Goal: Information Seeking & Learning: Find specific fact

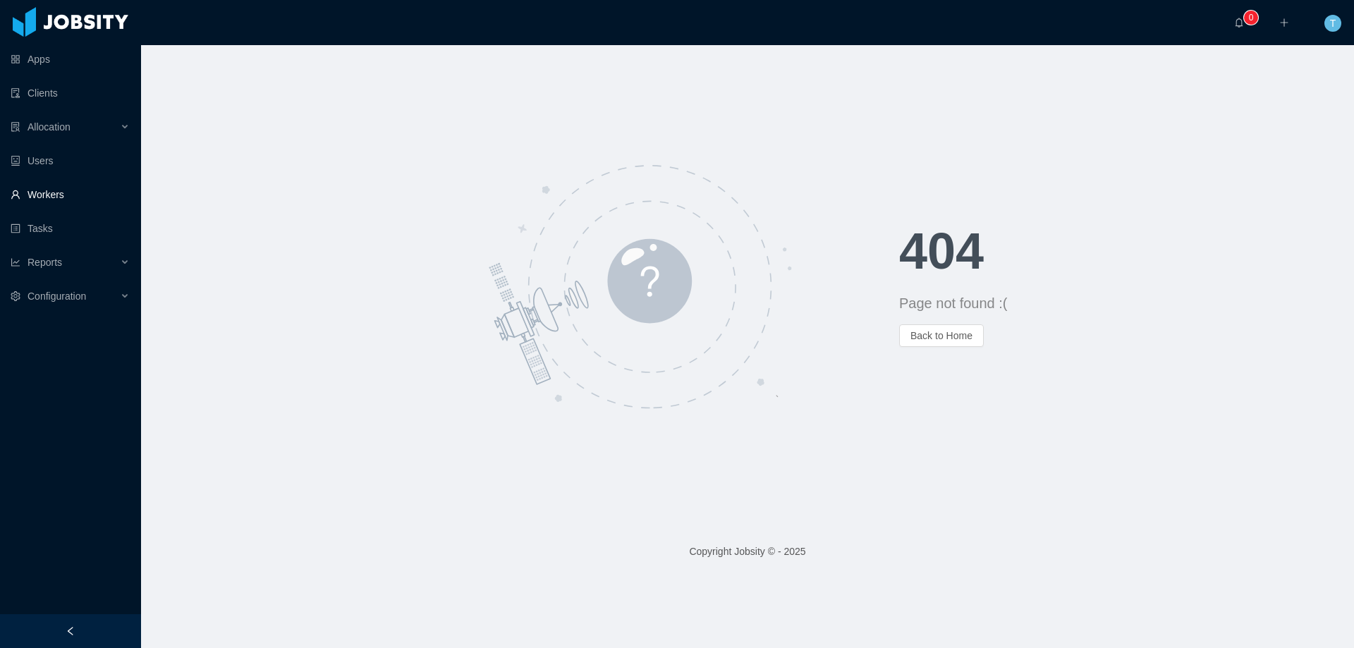
click at [48, 196] on link "Workers" at bounding box center [70, 195] width 119 height 28
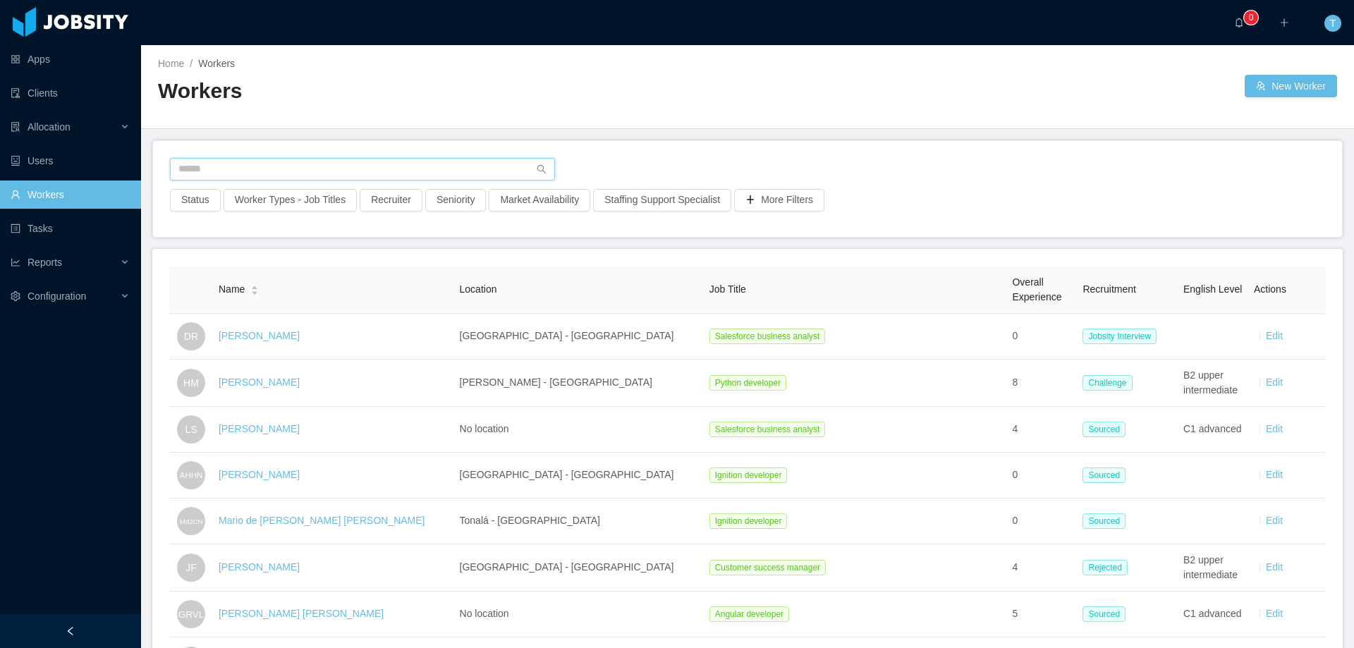
click at [272, 169] on input "text" at bounding box center [362, 169] width 385 height 23
paste input "**********"
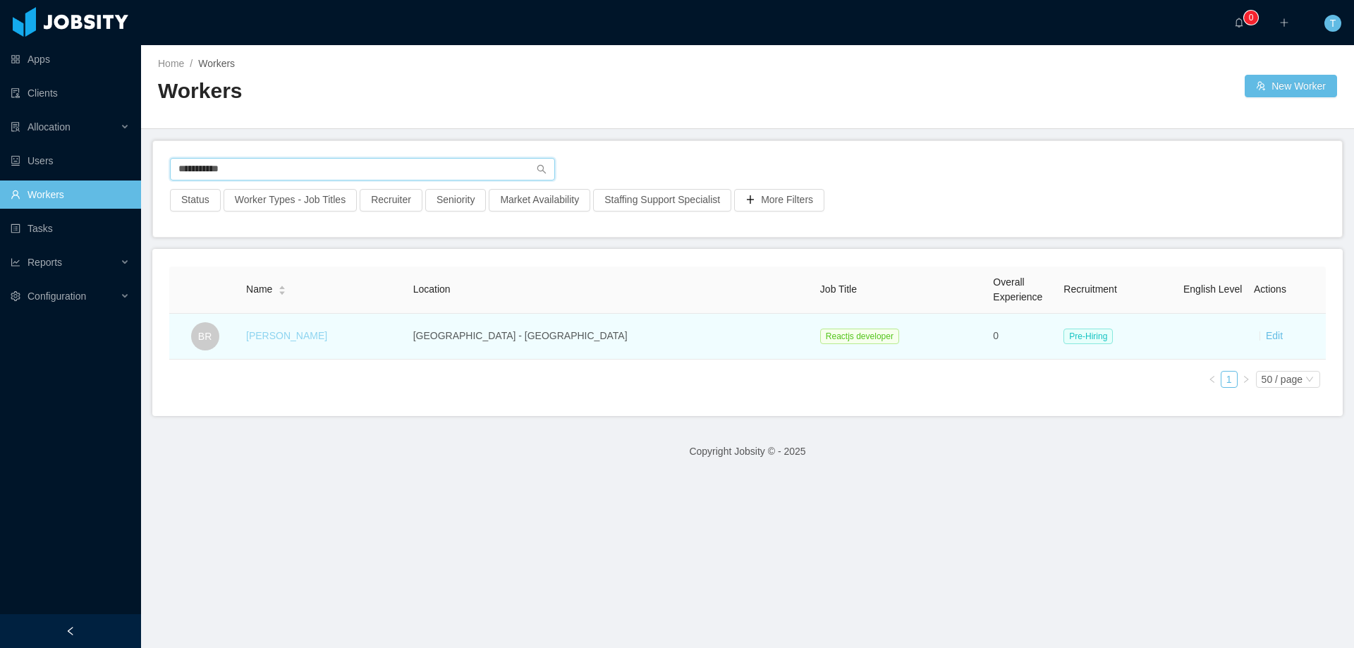
type input "**********"
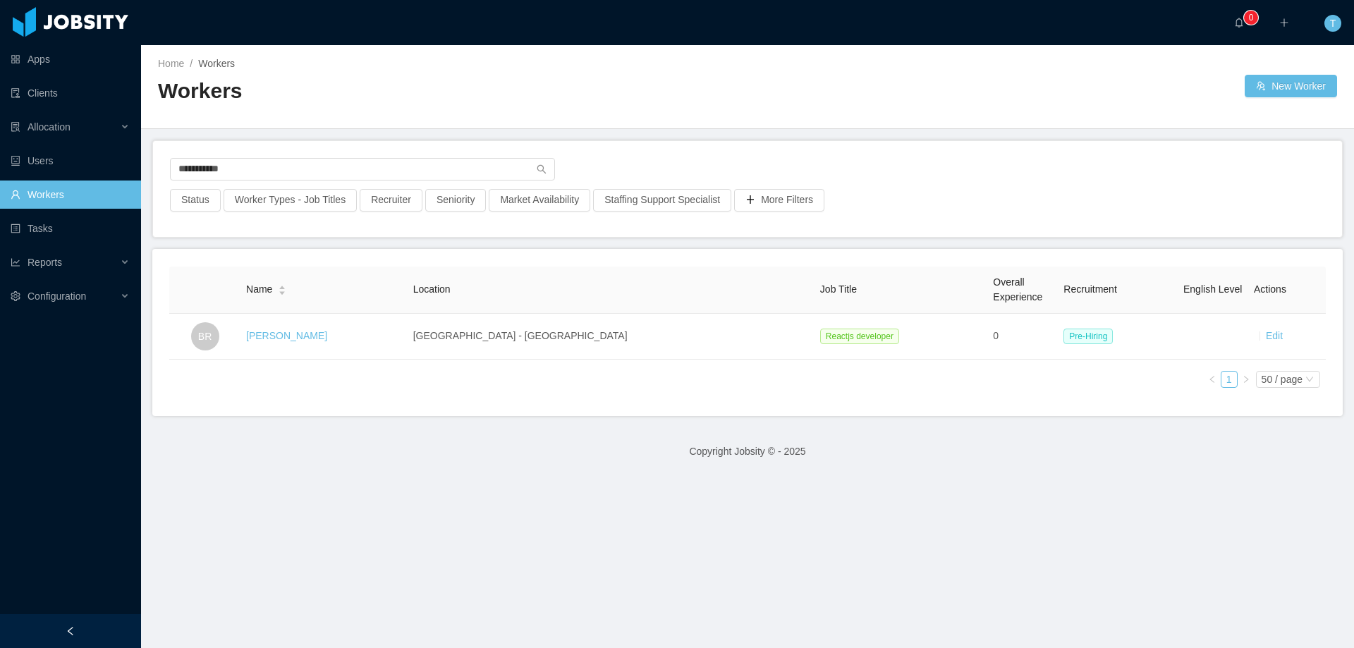
click at [312, 336] on link "[PERSON_NAME]" at bounding box center [286, 335] width 81 height 11
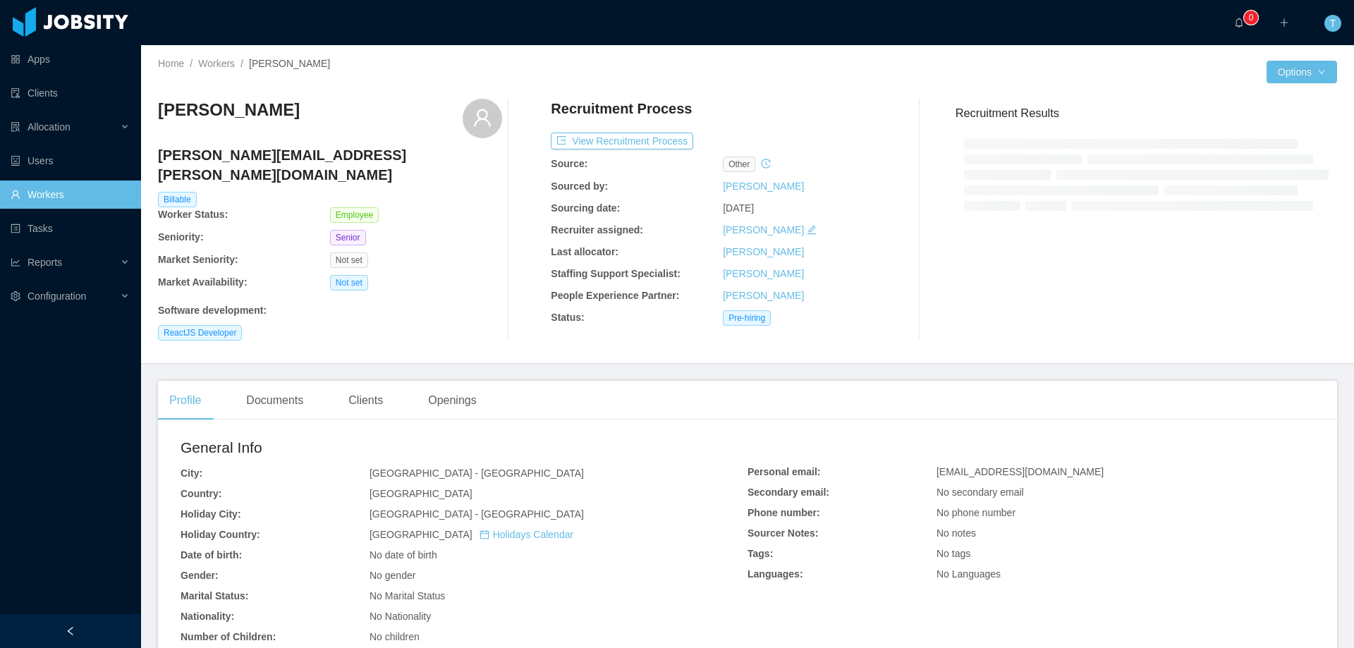
drag, startPoint x: 377, startPoint y: 379, endPoint x: 345, endPoint y: 381, distance: 31.8
click at [376, 381] on div "Clients" at bounding box center [365, 400] width 57 height 39
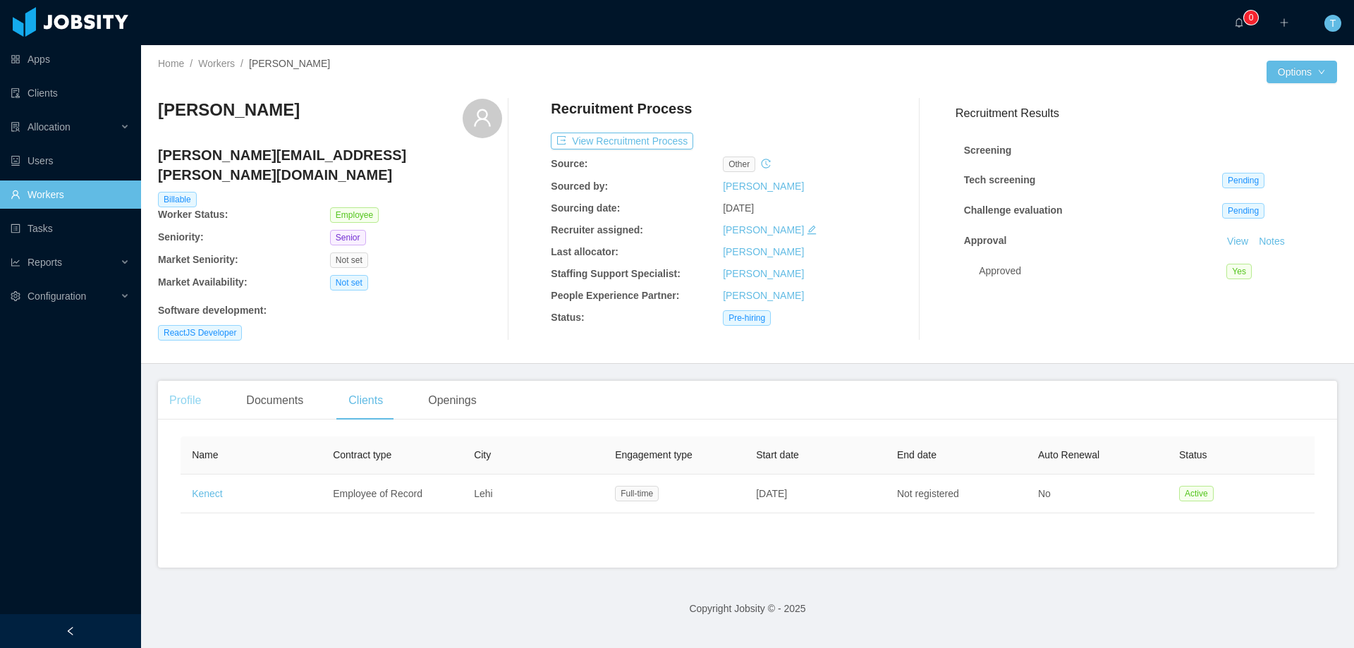
click at [194, 386] on div "Profile" at bounding box center [185, 400] width 54 height 39
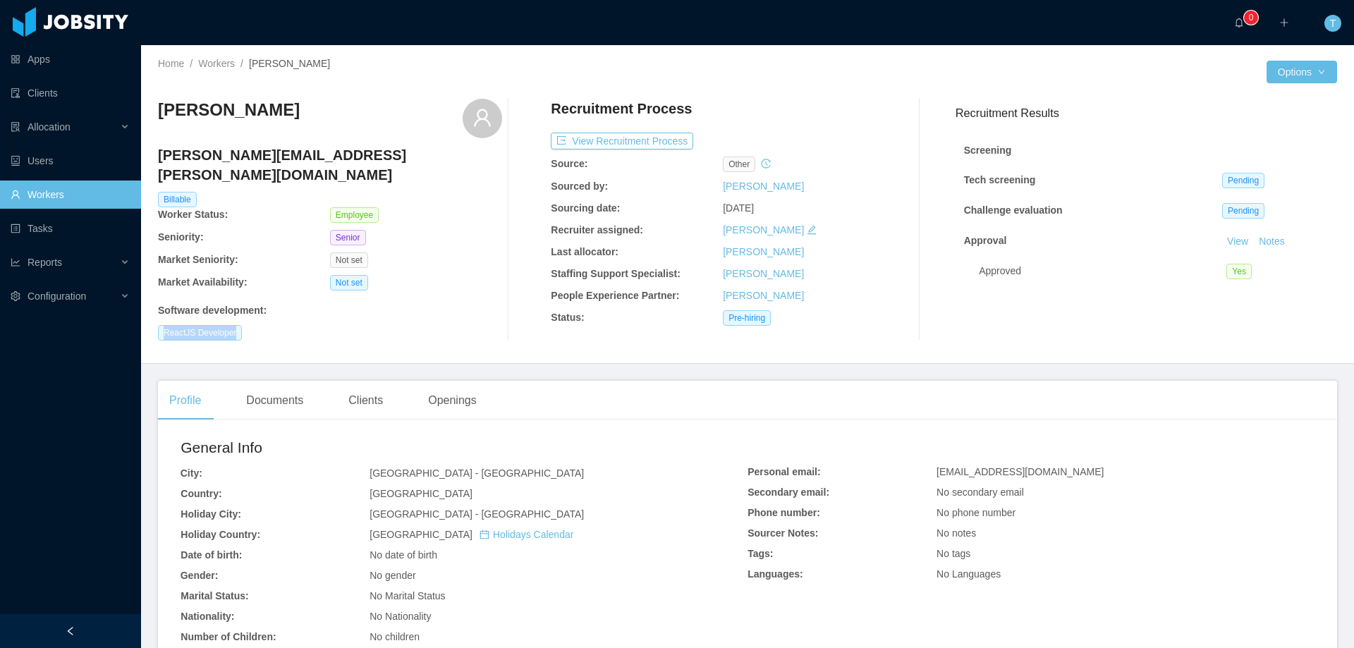
drag, startPoint x: 154, startPoint y: 314, endPoint x: 252, endPoint y: 314, distance: 98.0
click at [252, 314] on div "Home / Workers / [PERSON_NAME] / Options [PERSON_NAME] [PERSON_NAME][EMAIL_ADDR…" at bounding box center [747, 204] width 1213 height 319
copy span "ReactJS Developer"
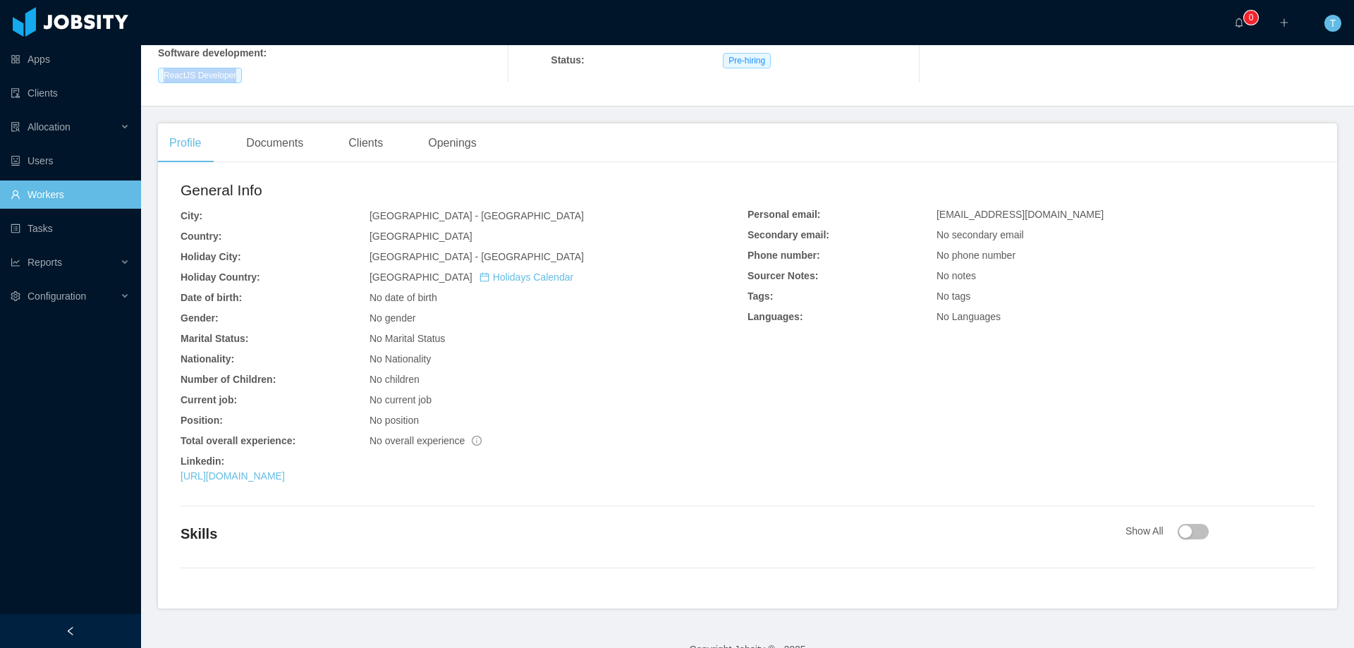
scroll to position [269, 0]
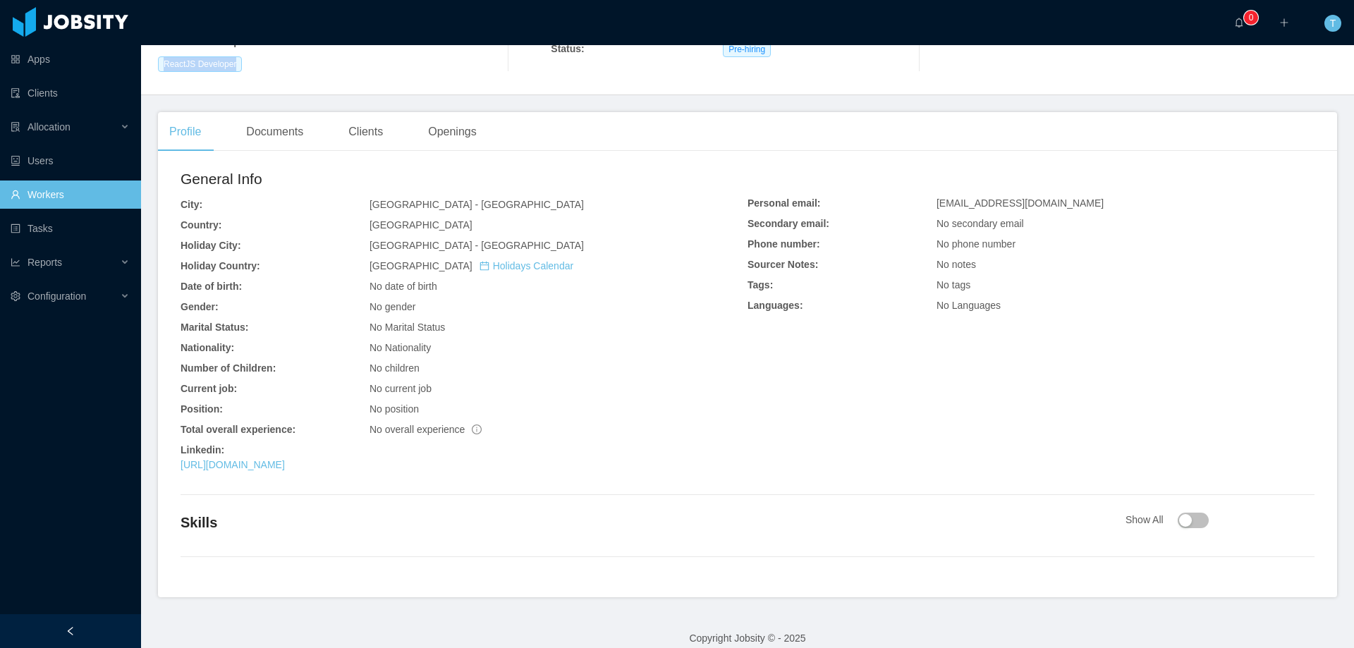
click at [37, 193] on link "Workers" at bounding box center [70, 195] width 119 height 28
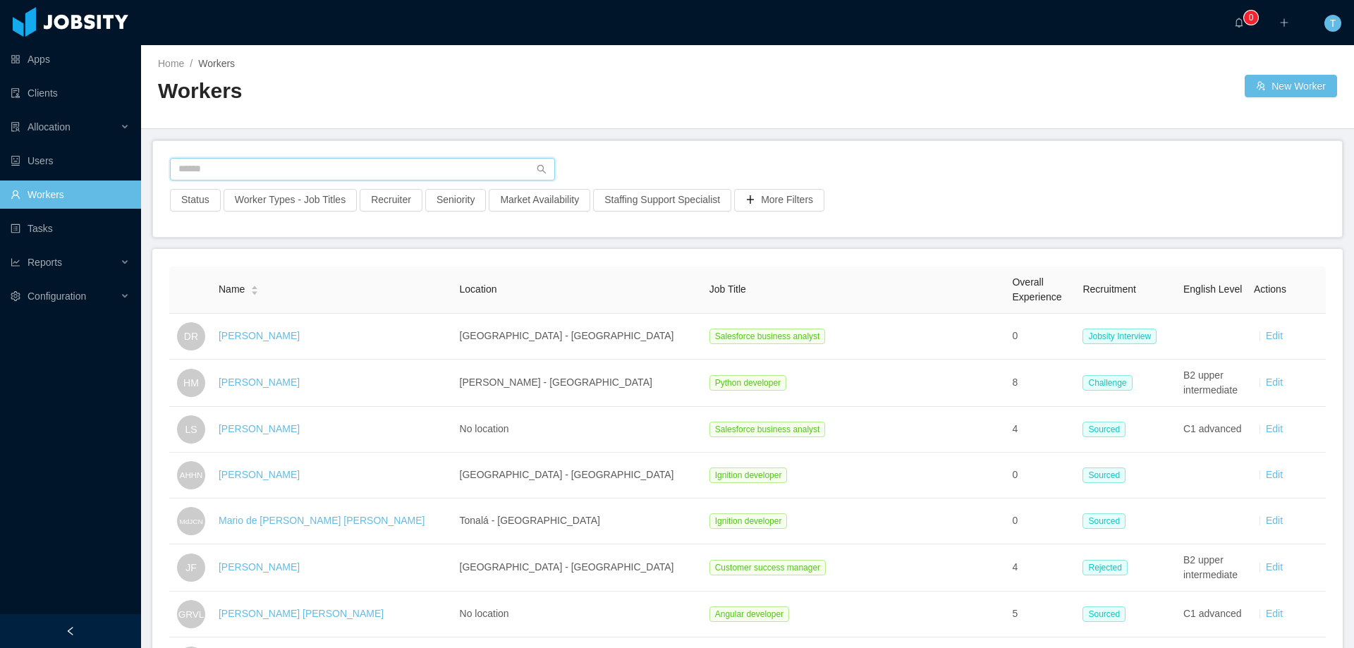
click at [248, 167] on input "text" at bounding box center [362, 169] width 385 height 23
paste input "**********"
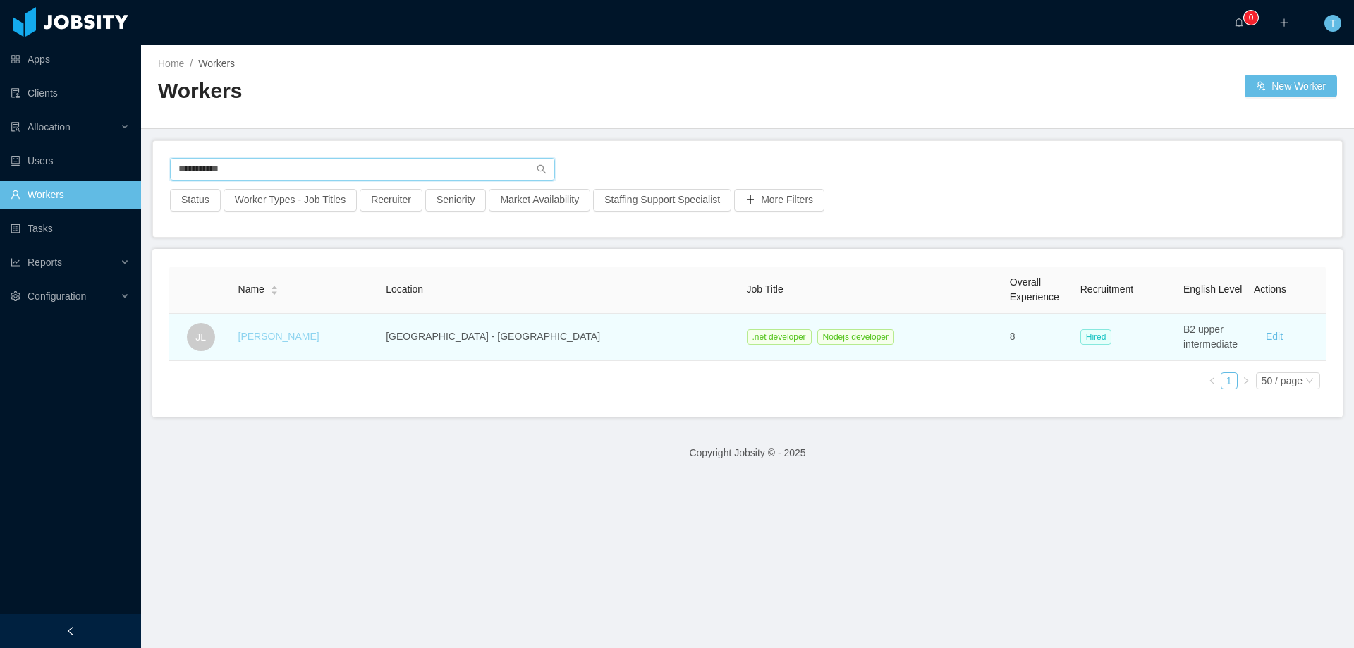
type input "**********"
click at [295, 339] on link "[PERSON_NAME]" at bounding box center [278, 336] width 81 height 11
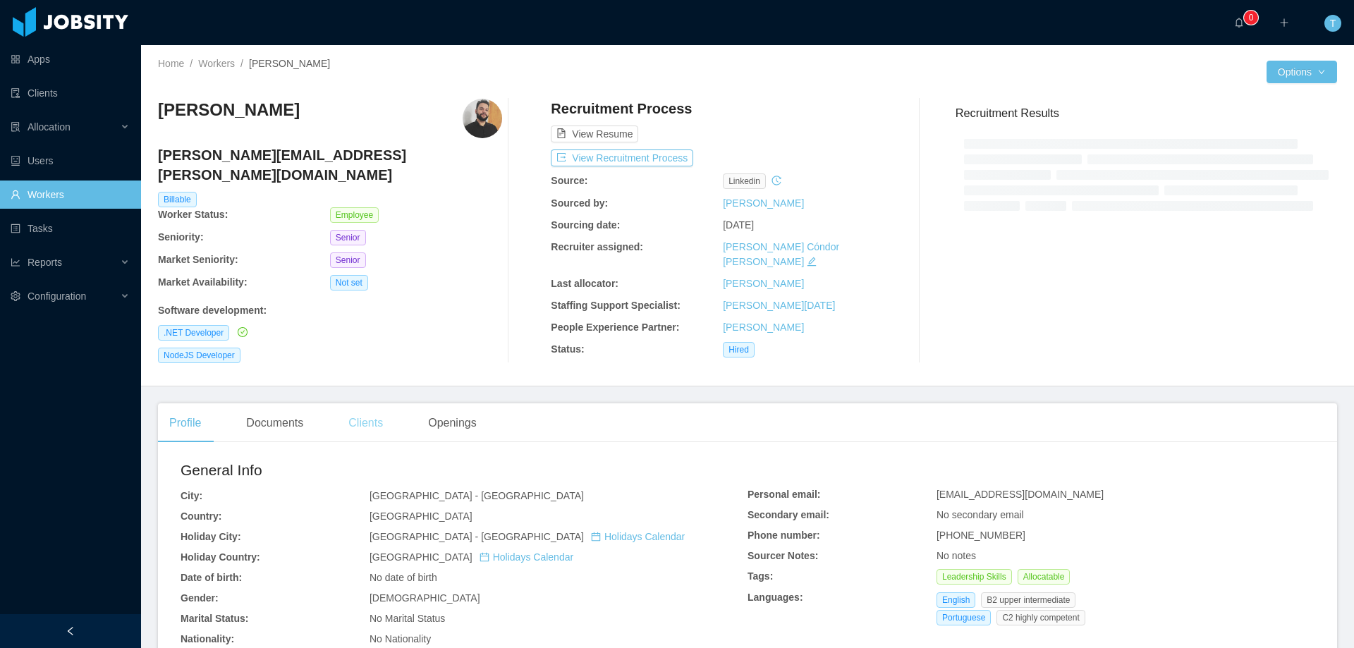
click at [372, 409] on div "Clients" at bounding box center [365, 422] width 57 height 39
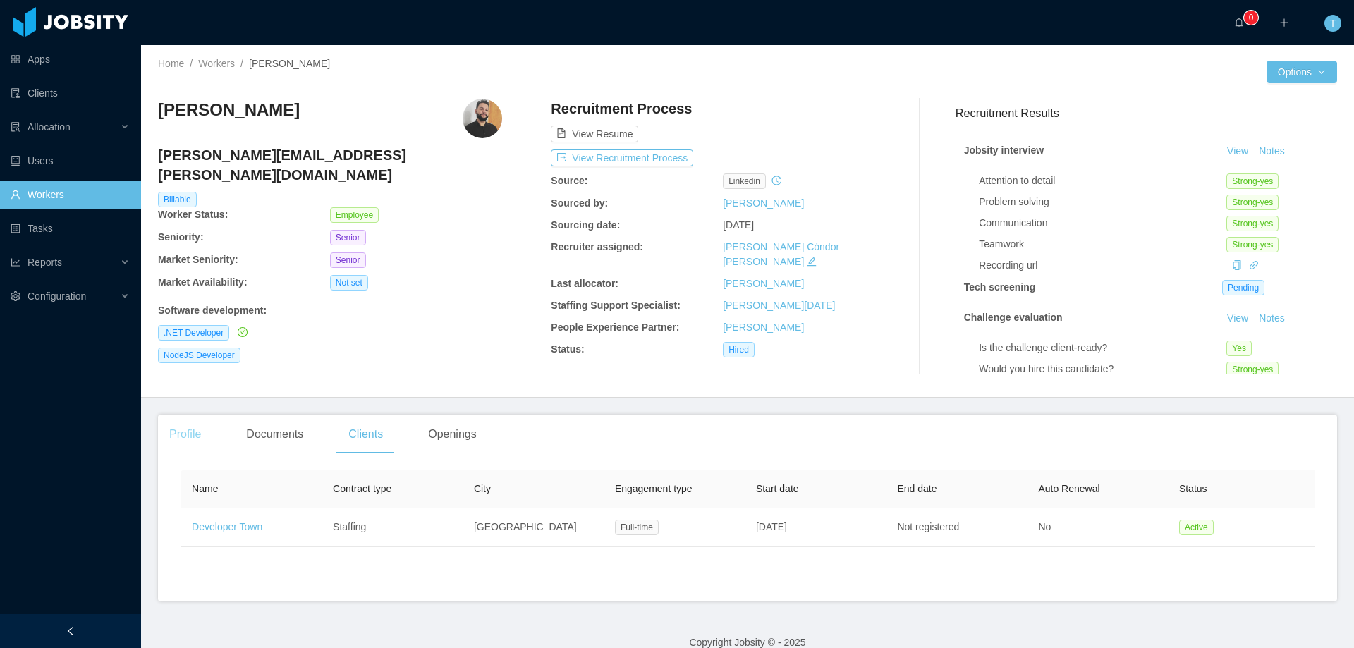
click at [189, 432] on div "Profile" at bounding box center [185, 434] width 54 height 39
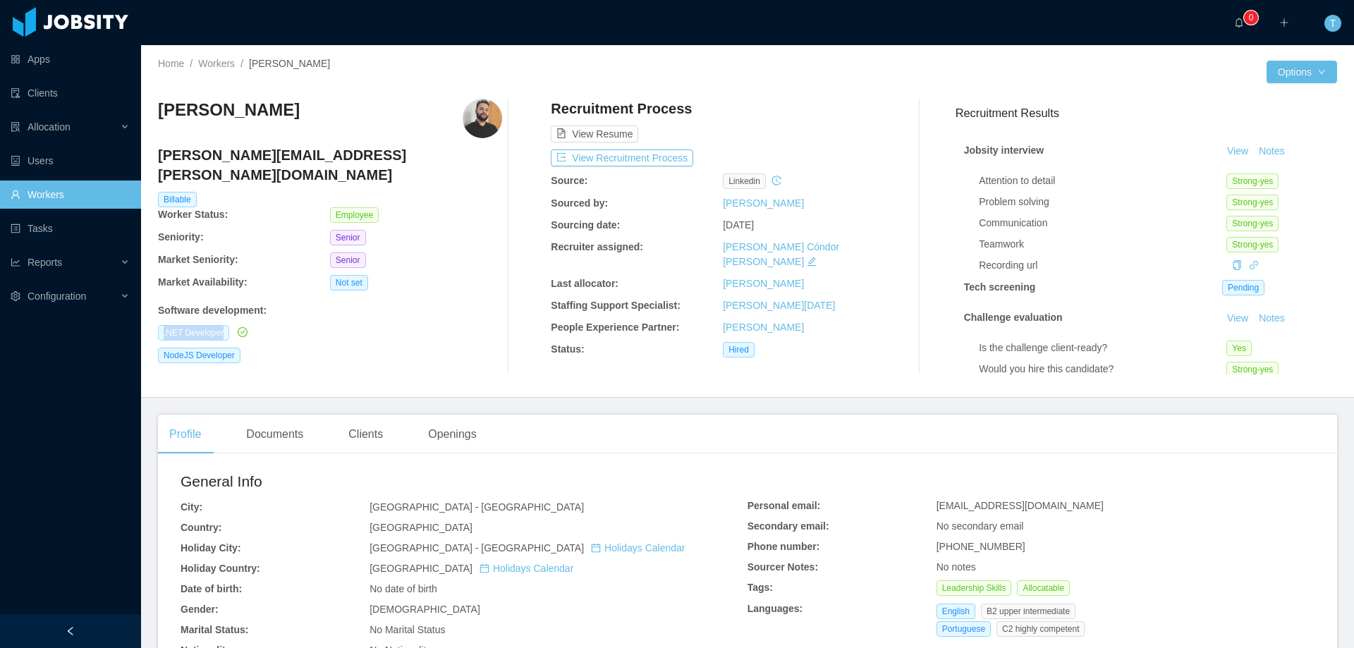
drag, startPoint x: 152, startPoint y: 310, endPoint x: 226, endPoint y: 314, distance: 74.2
click at [226, 314] on div "Home / Workers / [PERSON_NAME] / Options [PERSON_NAME] [PERSON_NAME][EMAIL_ADDR…" at bounding box center [747, 221] width 1213 height 353
copy span ".NET Developer"
click at [401, 360] on div "[PERSON_NAME] [PERSON_NAME][EMAIL_ADDRESS][PERSON_NAME][DOMAIN_NAME] Billable W…" at bounding box center [330, 237] width 344 height 276
click at [44, 195] on link "Workers" at bounding box center [70, 195] width 119 height 28
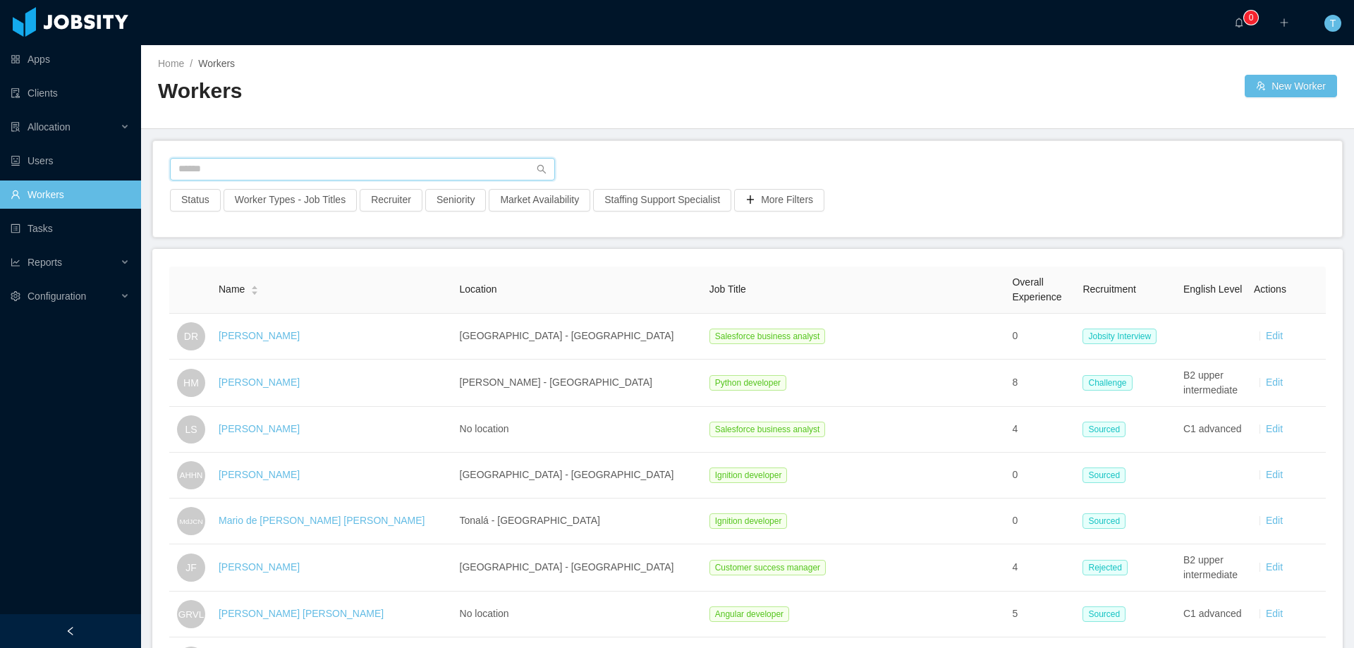
click at [277, 169] on input "text" at bounding box center [362, 169] width 385 height 23
paste input "**********"
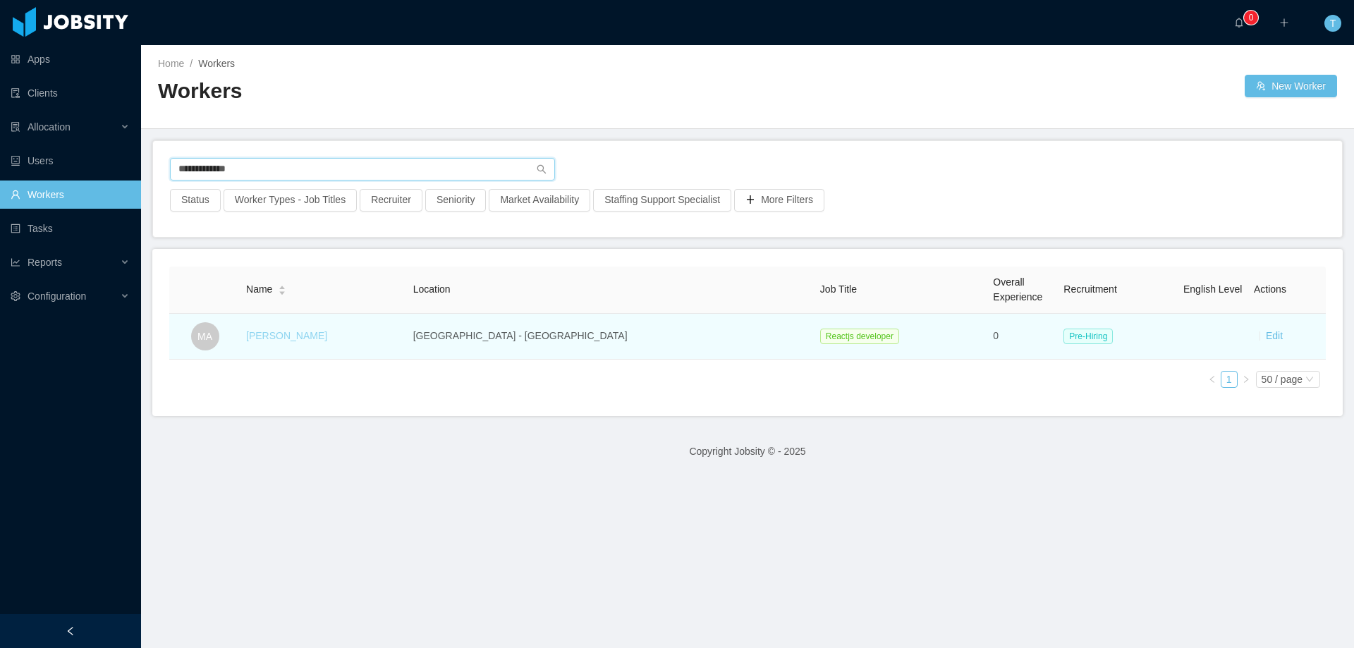
type input "**********"
click at [307, 339] on link "[PERSON_NAME]" at bounding box center [286, 335] width 81 height 11
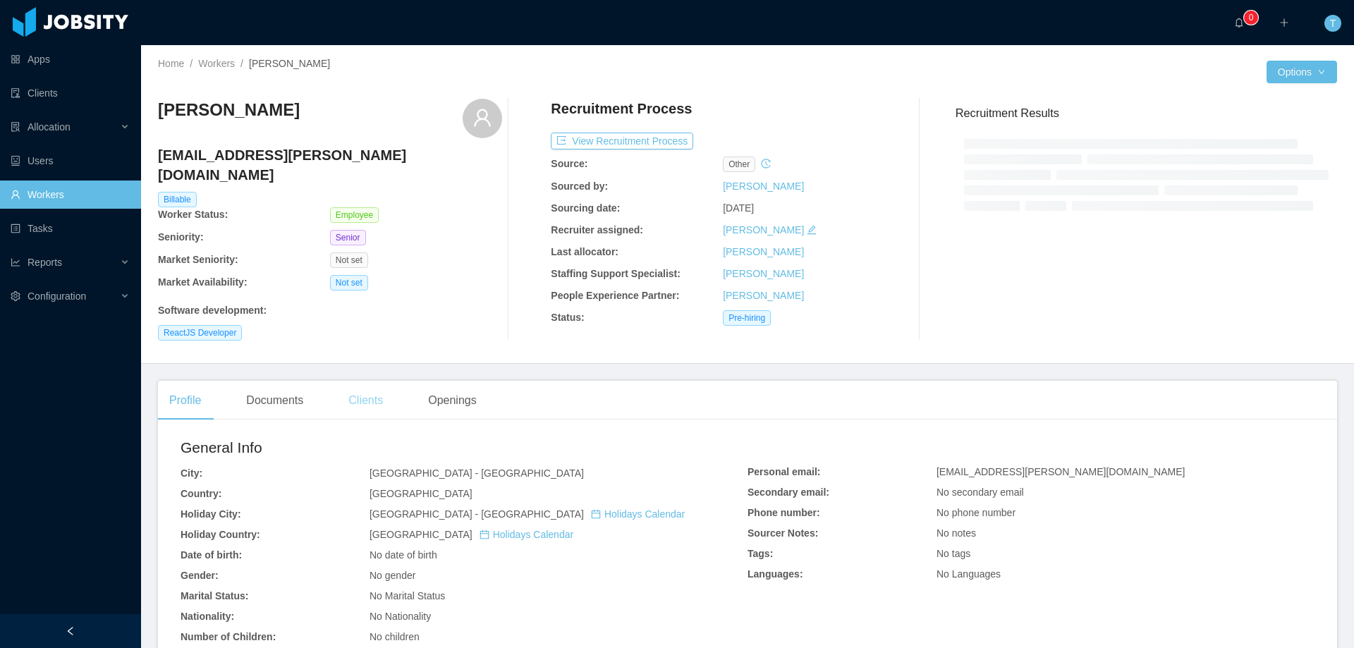
click at [362, 391] on div "Clients" at bounding box center [365, 400] width 57 height 39
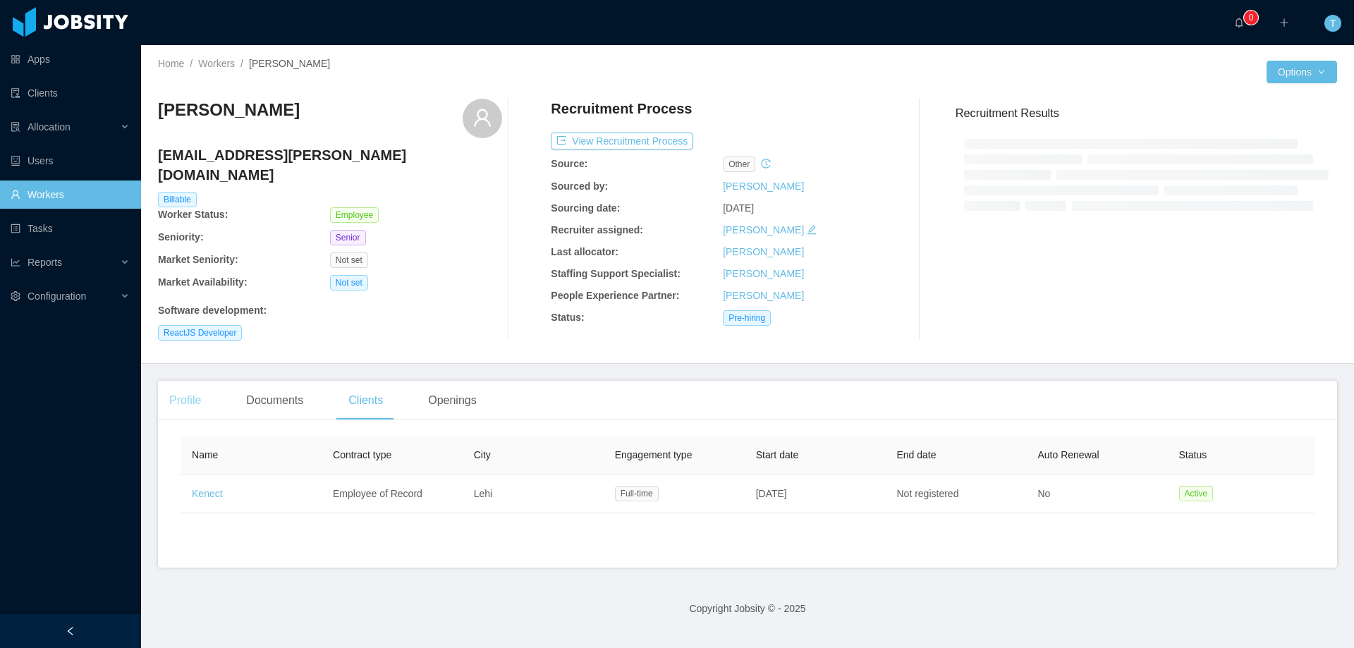
click at [193, 392] on div "Profile" at bounding box center [185, 400] width 54 height 39
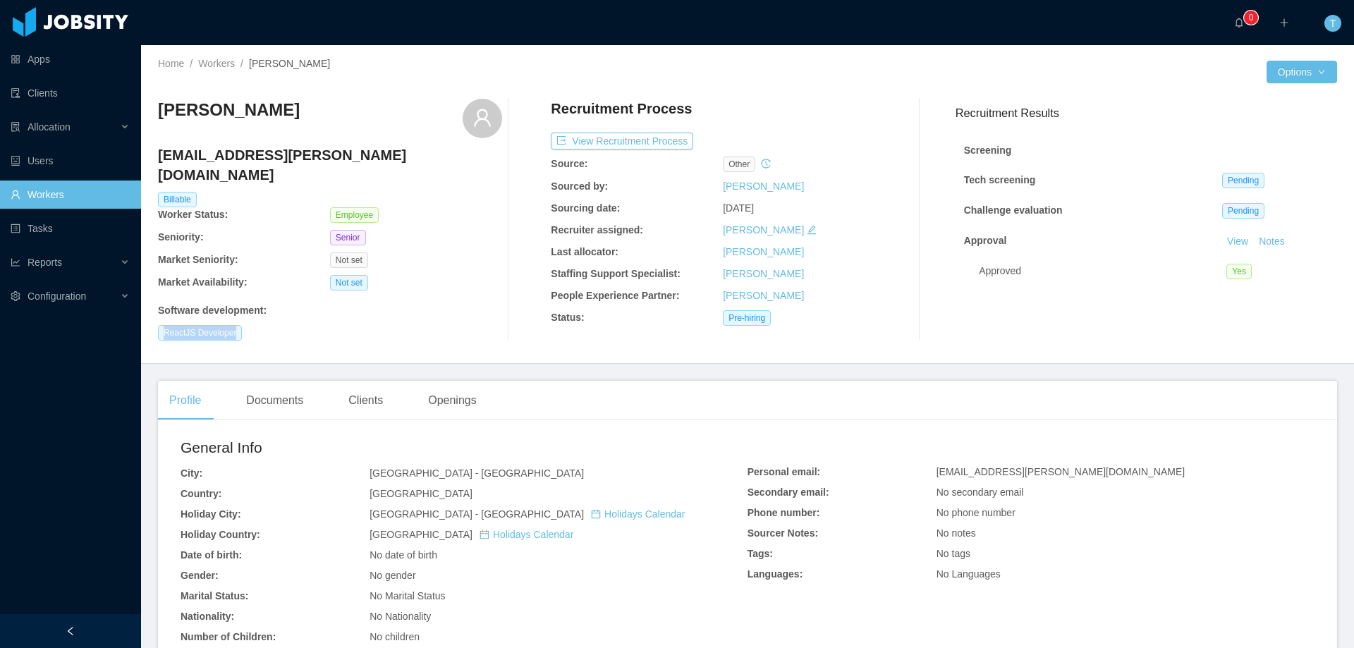
drag, startPoint x: 157, startPoint y: 313, endPoint x: 267, endPoint y: 318, distance: 110.8
click at [267, 318] on div "Home / Workers / [PERSON_NAME] / Options [PERSON_NAME] [EMAIL_ADDRESS][PERSON_N…" at bounding box center [747, 204] width 1213 height 319
copy span "ReactJS Developer"
click at [600, 508] on div "General Info City: [GEOGRAPHIC_DATA] - [GEOGRAPHIC_DATA] Country: [GEOGRAPHIC_D…" at bounding box center [464, 592] width 567 height 310
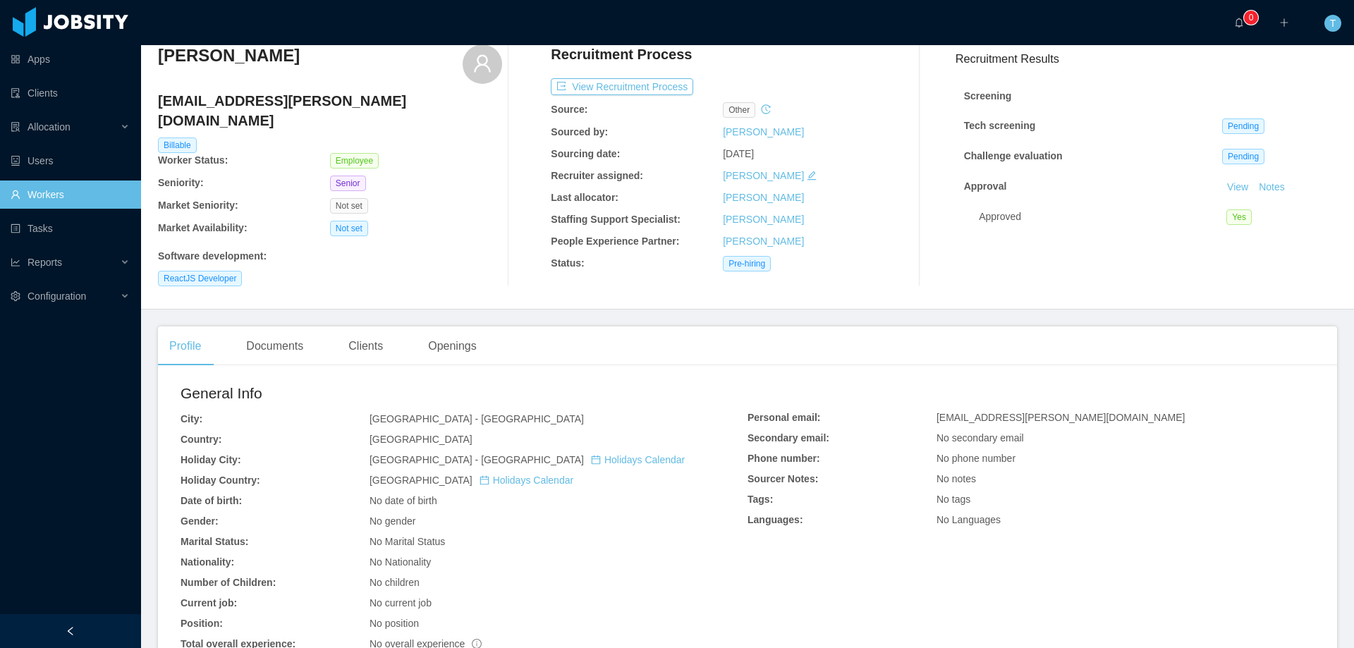
scroll to position [269, 0]
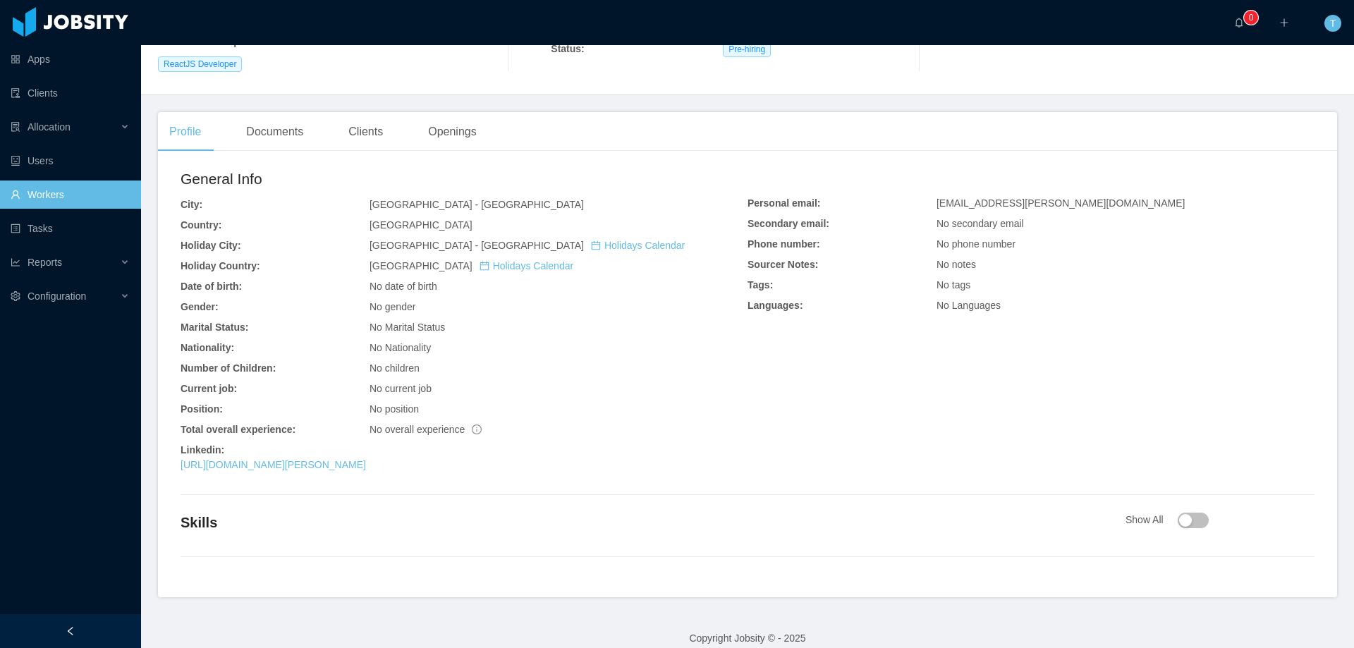
click at [49, 200] on link "Workers" at bounding box center [70, 195] width 119 height 28
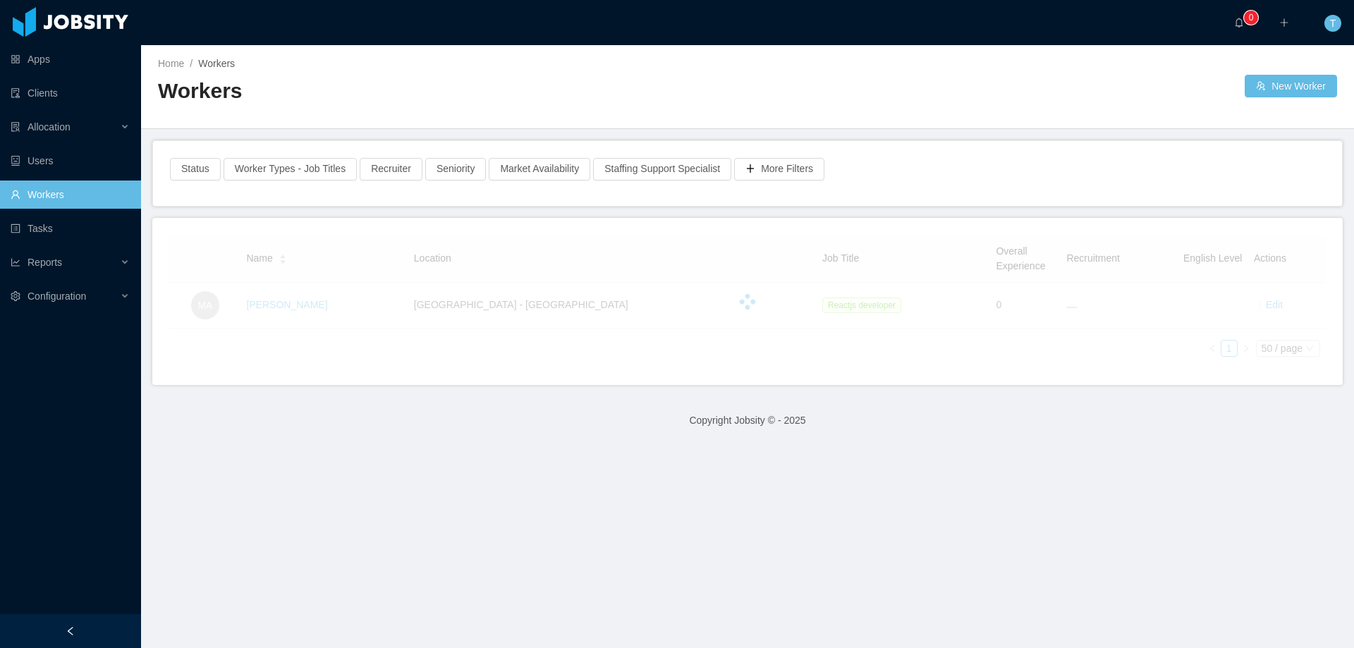
click at [178, 476] on main "Home / Workers / Workers New Worker Status Worker Types - Job Titles Recruiter …" at bounding box center [747, 346] width 1213 height 603
click at [64, 187] on link "Workers" at bounding box center [70, 195] width 119 height 28
click at [63, 158] on link "Users" at bounding box center [70, 161] width 119 height 28
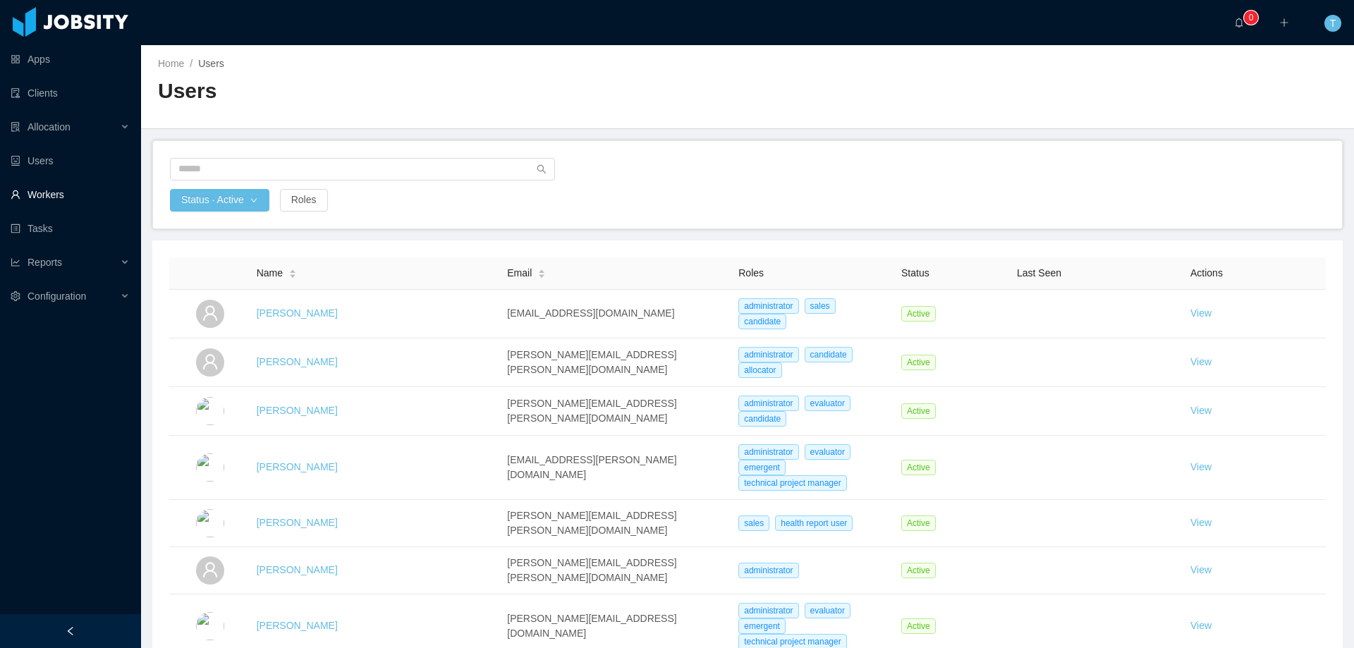
click at [53, 195] on link "Workers" at bounding box center [70, 195] width 119 height 28
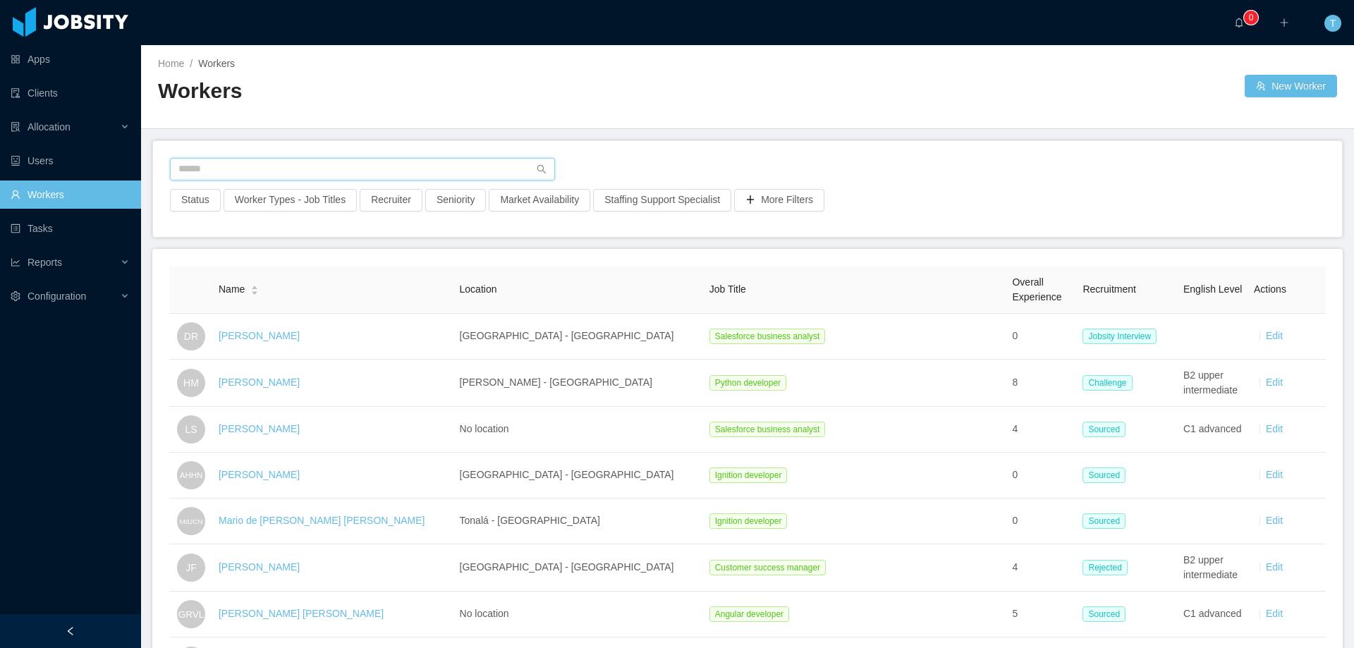
click at [218, 169] on input "text" at bounding box center [362, 169] width 385 height 23
paste input "**********"
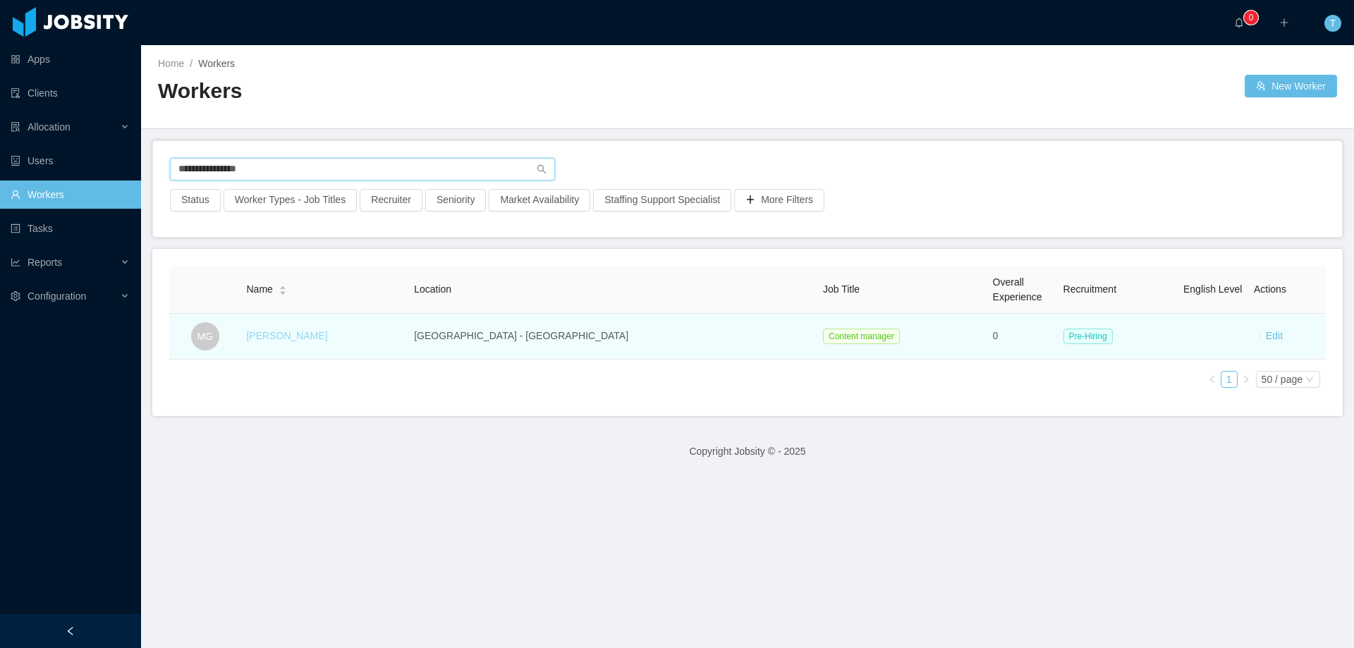
type input "**********"
click at [291, 336] on link "[PERSON_NAME]" at bounding box center [286, 335] width 81 height 11
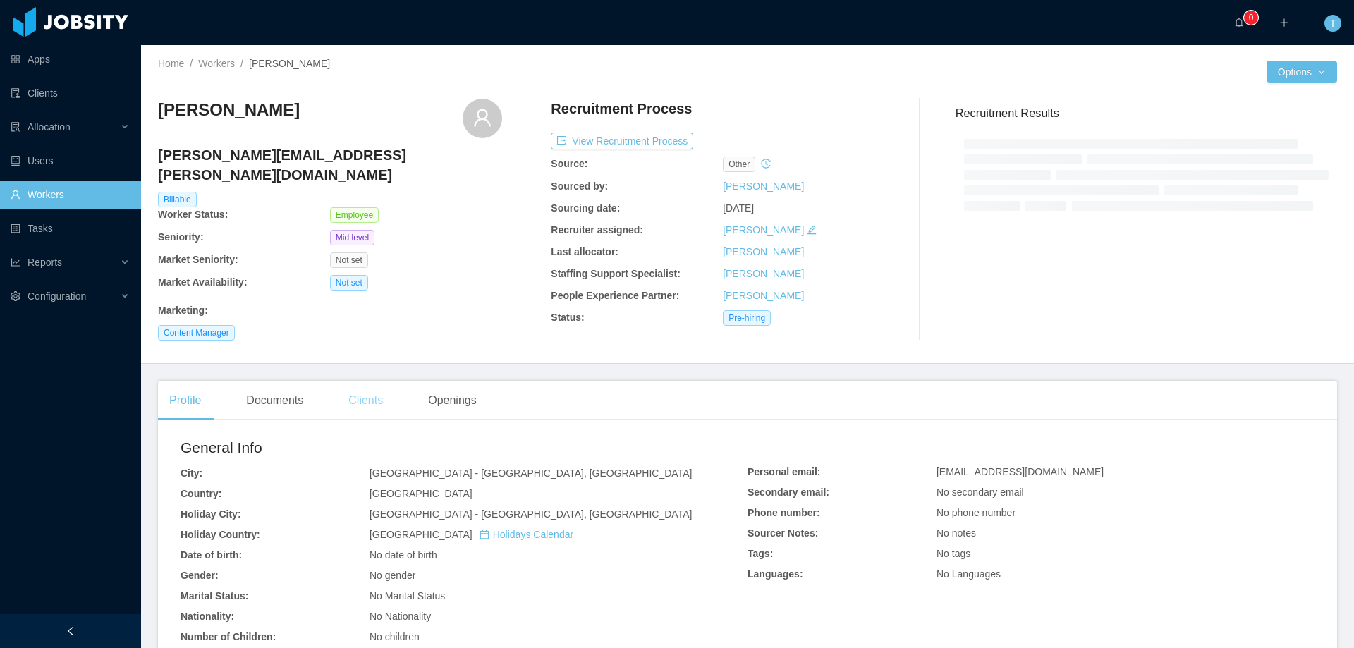
click at [379, 386] on div "Clients" at bounding box center [365, 400] width 57 height 39
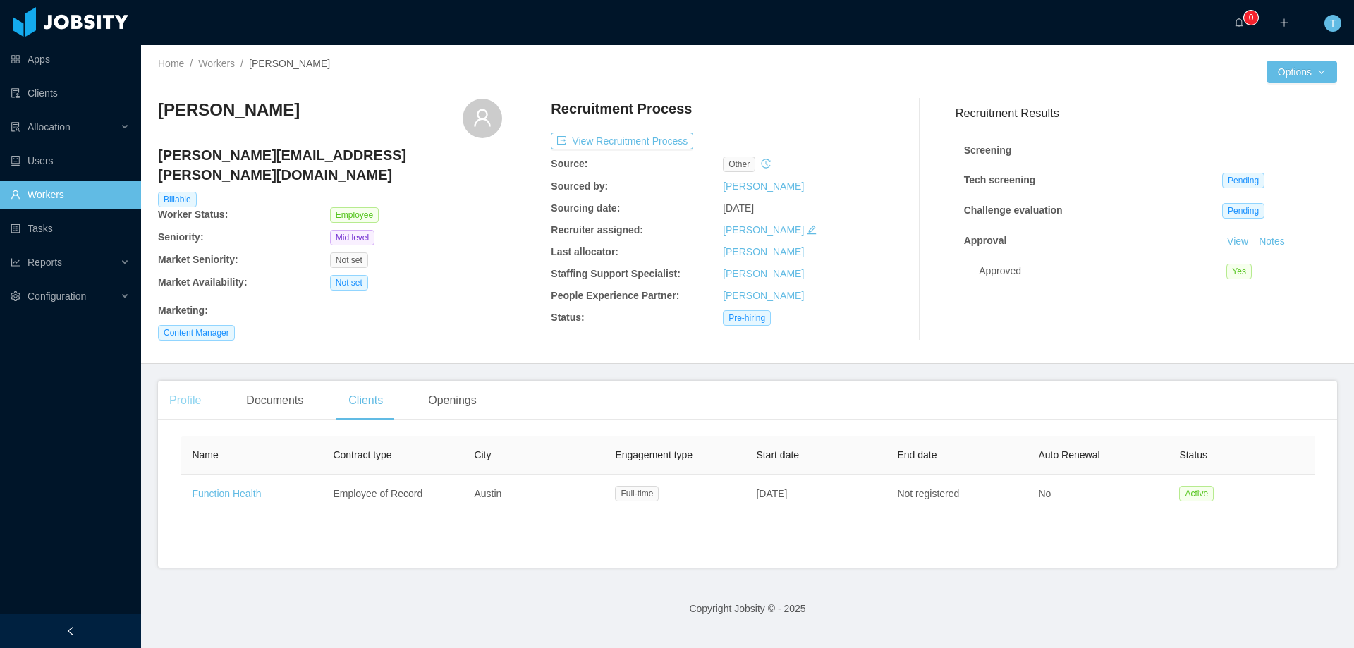
click at [188, 381] on div "Profile" at bounding box center [185, 400] width 54 height 39
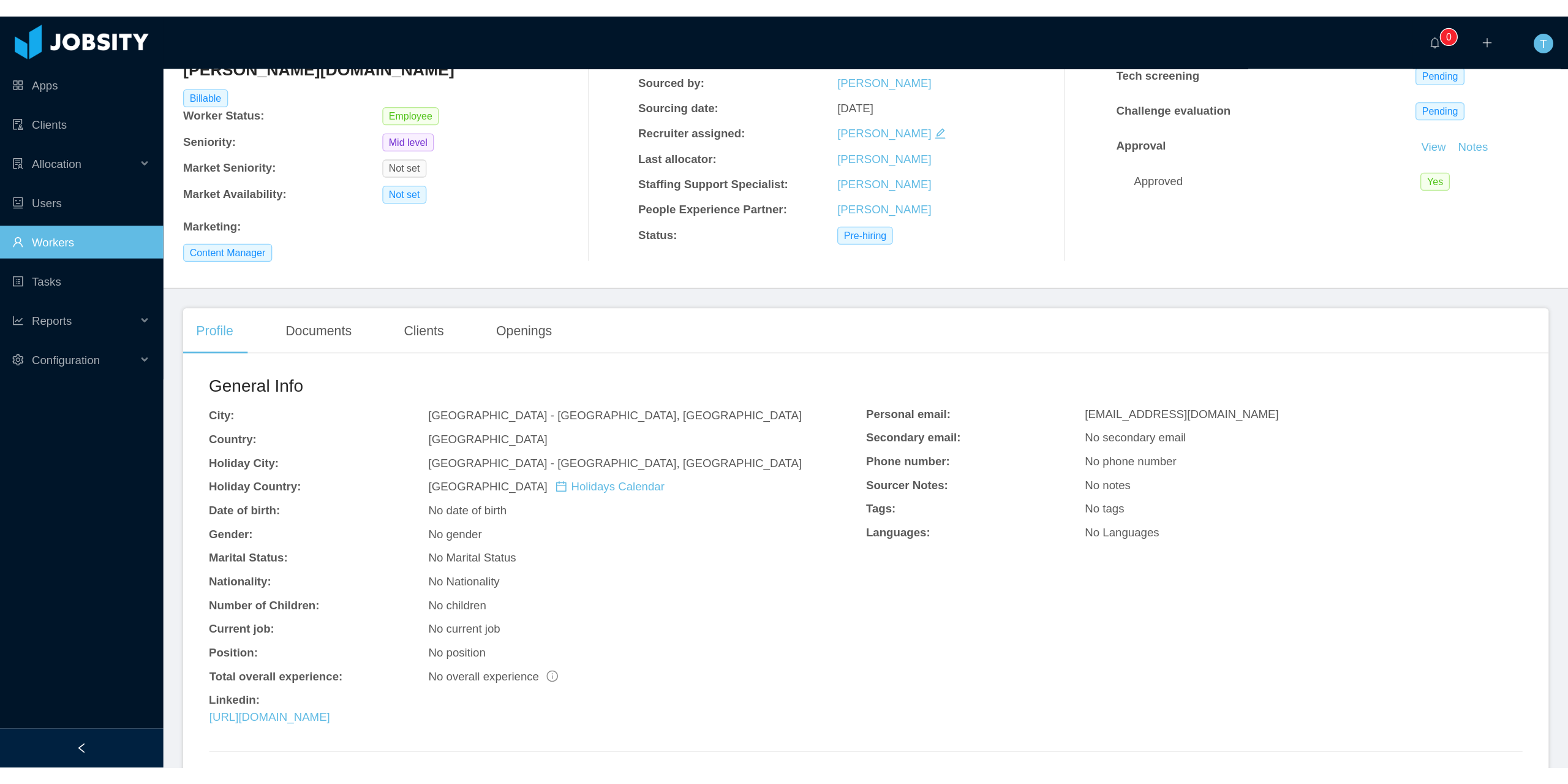
scroll to position [123, 0]
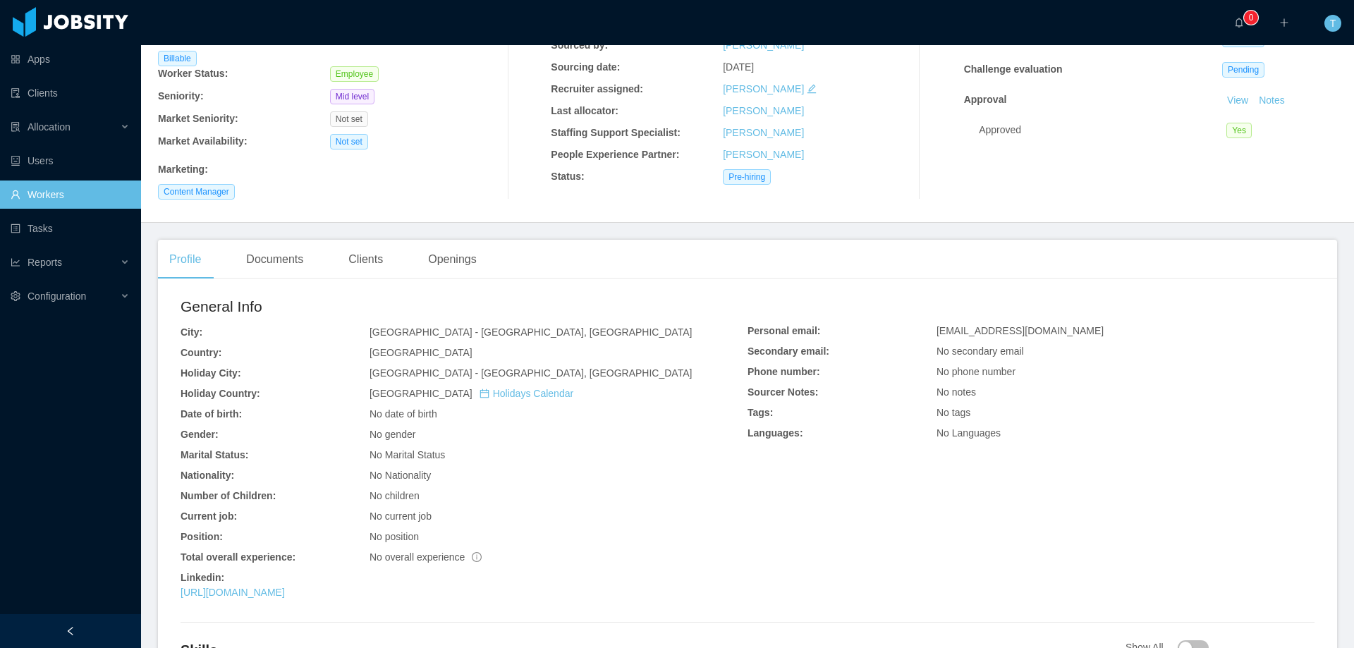
click at [264, 386] on div "General Info City: [GEOGRAPHIC_DATA] - [GEOGRAPHIC_DATA], [GEOGRAPHIC_DATA]: [G…" at bounding box center [464, 450] width 567 height 310
drag, startPoint x: 237, startPoint y: 170, endPoint x: 158, endPoint y: 170, distance: 79.0
click at [158, 184] on div "Content Manager" at bounding box center [330, 192] width 344 height 16
copy span "Content Manager"
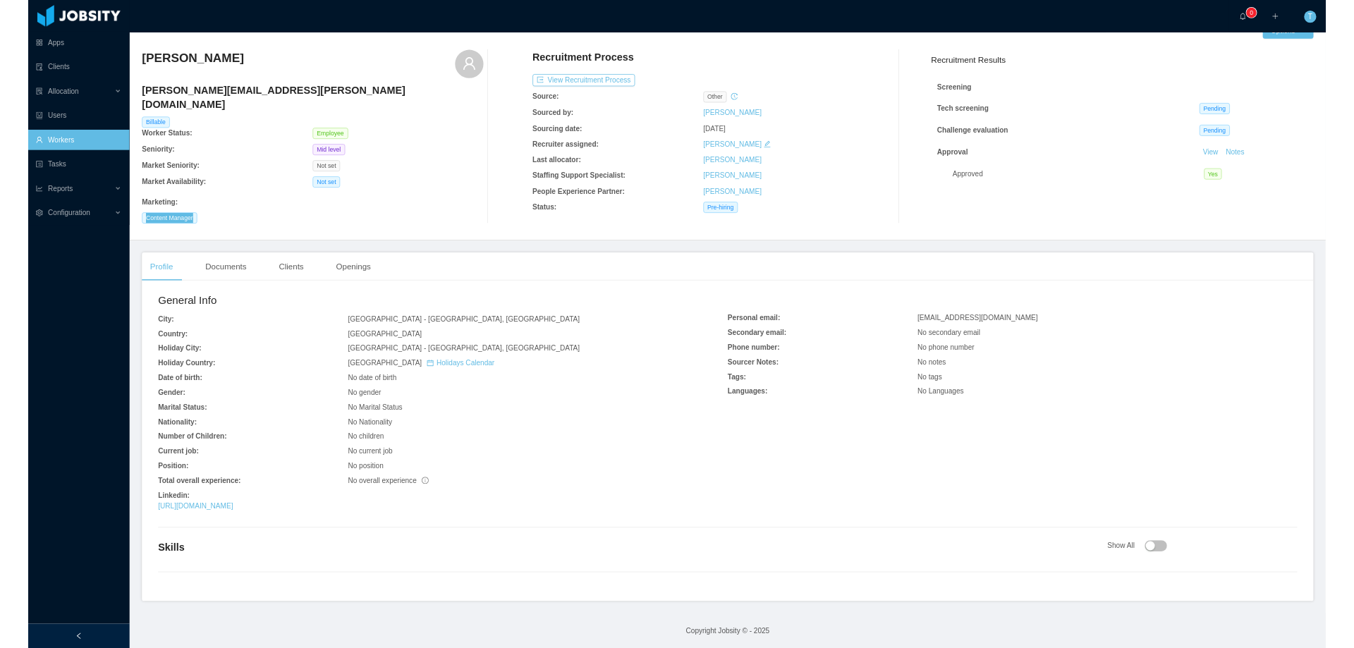
scroll to position [15, 0]
